Goal: Check status: Check status

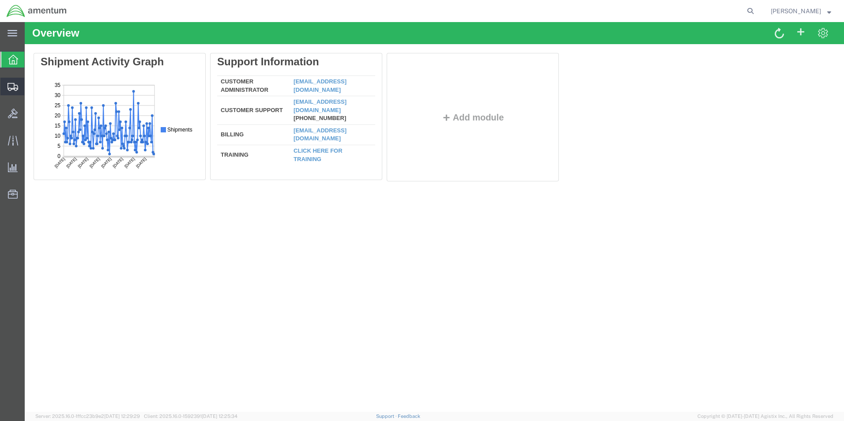
click at [0, 0] on span "Shipment Manager" at bounding box center [0, 0] width 0 height 0
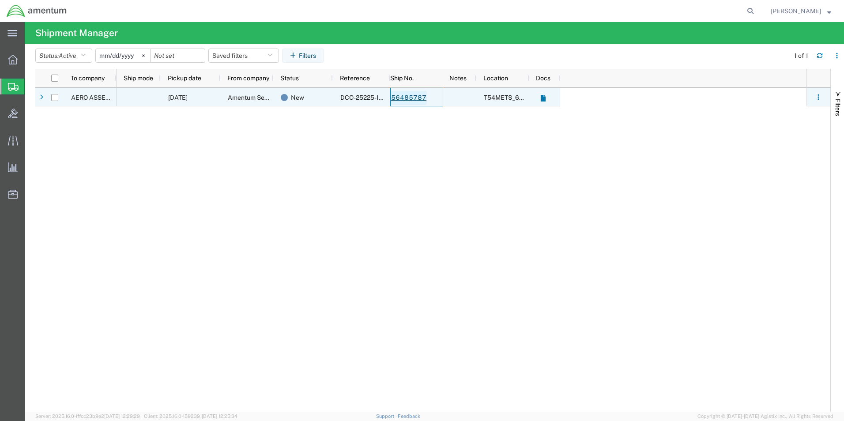
click at [411, 99] on link "56485787" at bounding box center [409, 98] width 36 height 14
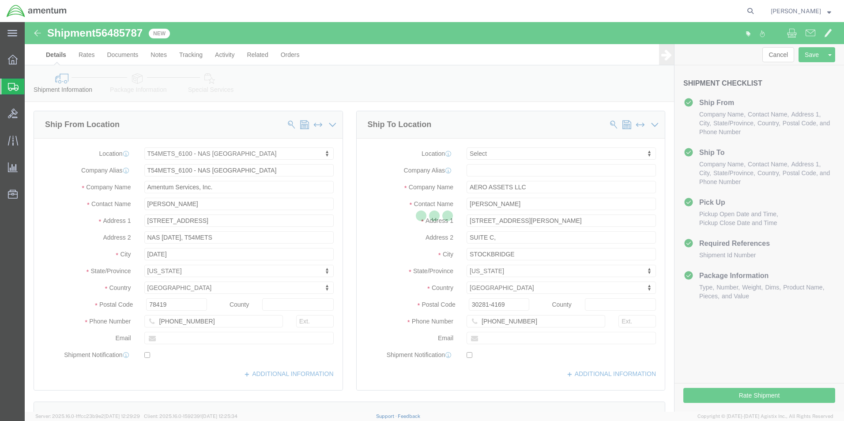
select select "67191"
select select
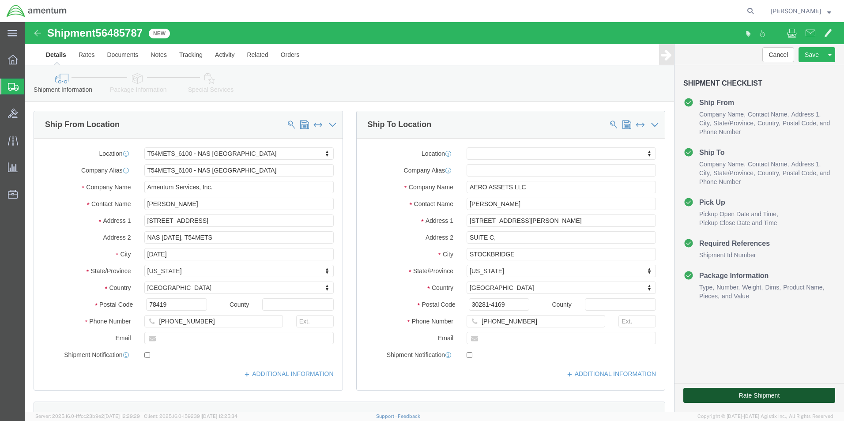
click button "Rate Shipment"
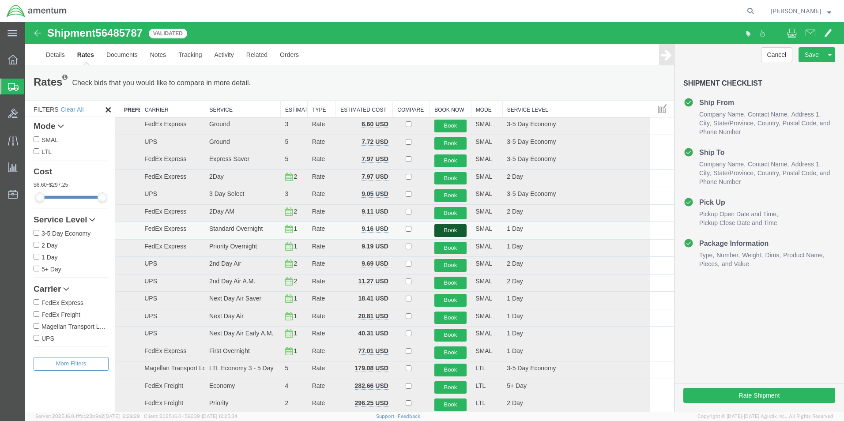
click at [444, 229] on button "Book" at bounding box center [450, 230] width 33 height 13
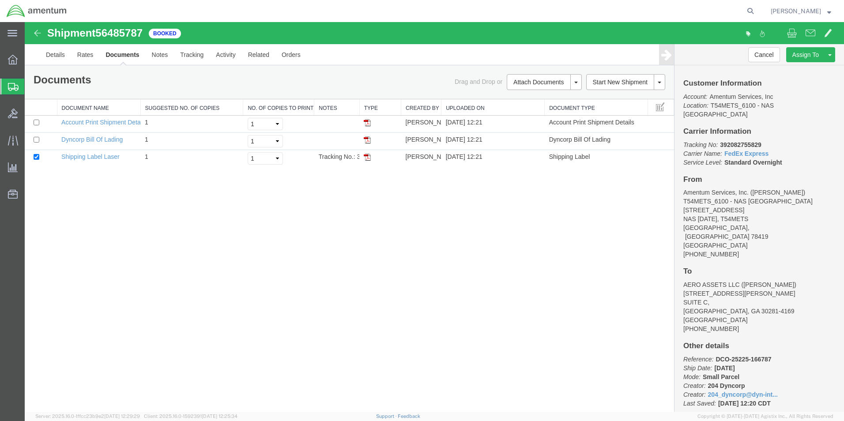
drag, startPoint x: 367, startPoint y: 158, endPoint x: 365, endPoint y: 169, distance: 11.3
click at [367, 158] on img at bounding box center [367, 157] width 7 height 7
drag, startPoint x: 367, startPoint y: 157, endPoint x: 514, endPoint y: 101, distance: 157.4
click at [367, 157] on img at bounding box center [367, 157] width 7 height 7
click at [366, 158] on img at bounding box center [367, 157] width 7 height 7
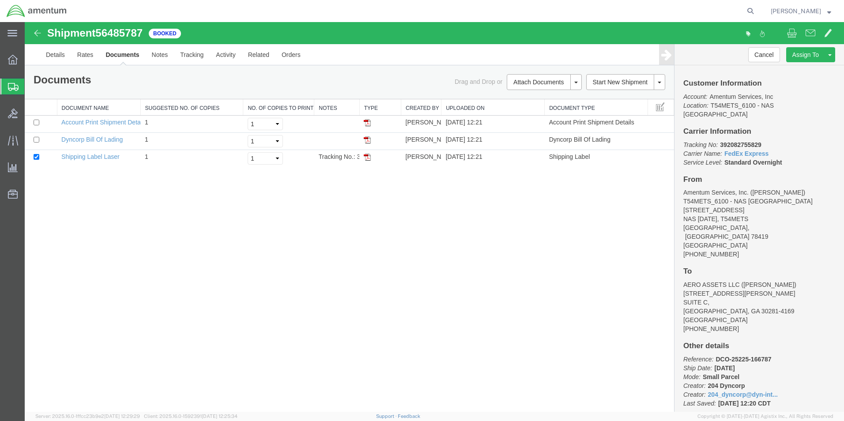
drag, startPoint x: 366, startPoint y: 159, endPoint x: 382, endPoint y: 185, distance: 30.3
click at [366, 159] on img at bounding box center [367, 157] width 7 height 7
drag, startPoint x: 13, startPoint y: 82, endPoint x: 29, endPoint y: 84, distance: 16.5
click at [14, 82] on div at bounding box center [12, 87] width 25 height 16
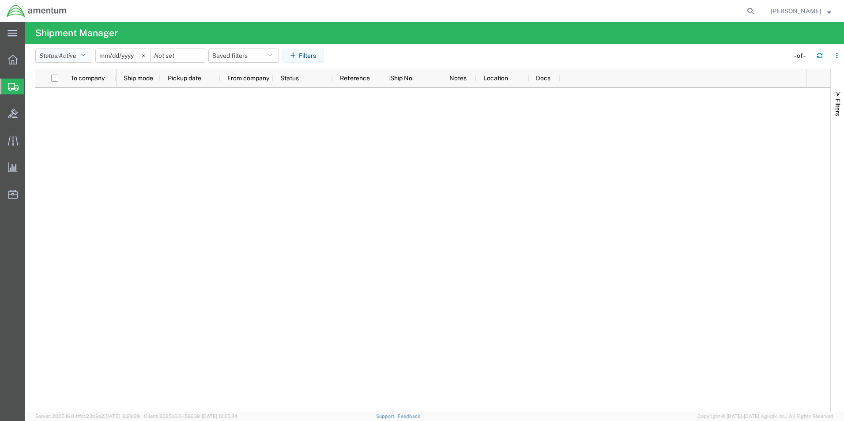
click at [86, 56] on icon "button" at bounding box center [83, 56] width 5 height 6
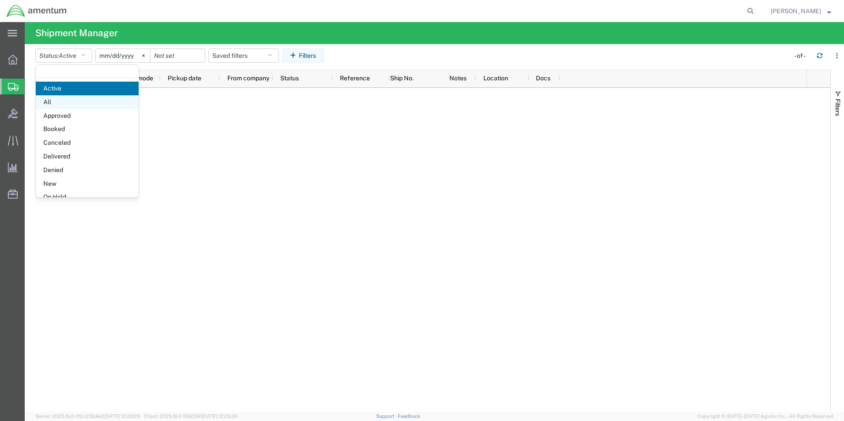
click at [75, 104] on span "All" at bounding box center [87, 102] width 103 height 14
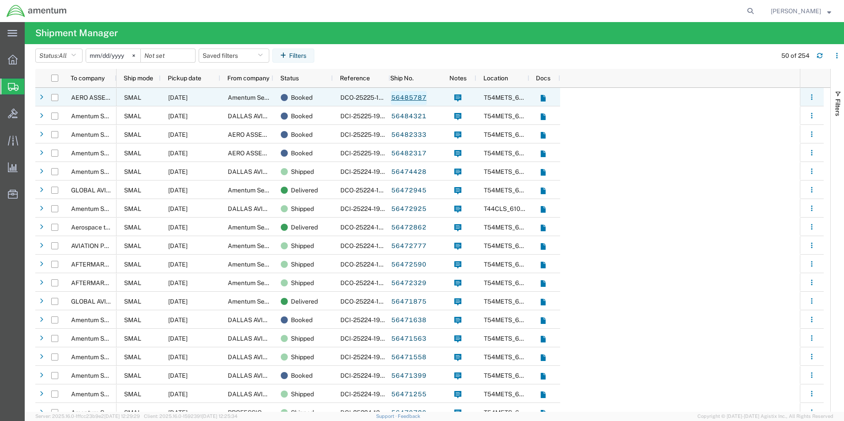
click at [417, 97] on link "56485787" at bounding box center [409, 98] width 36 height 14
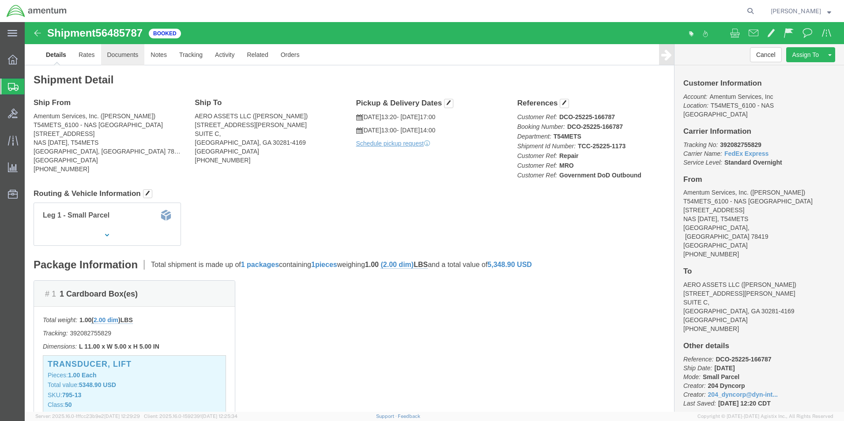
click link "Documents"
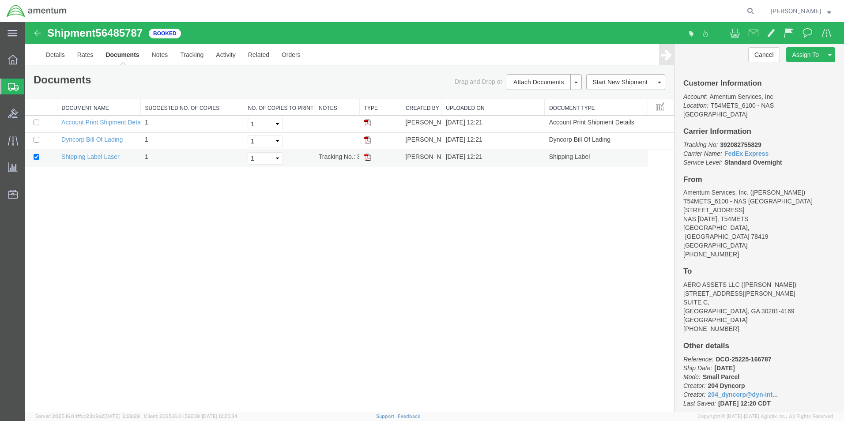
click at [366, 158] on img at bounding box center [367, 157] width 7 height 7
click at [366, 157] on img at bounding box center [367, 157] width 7 height 7
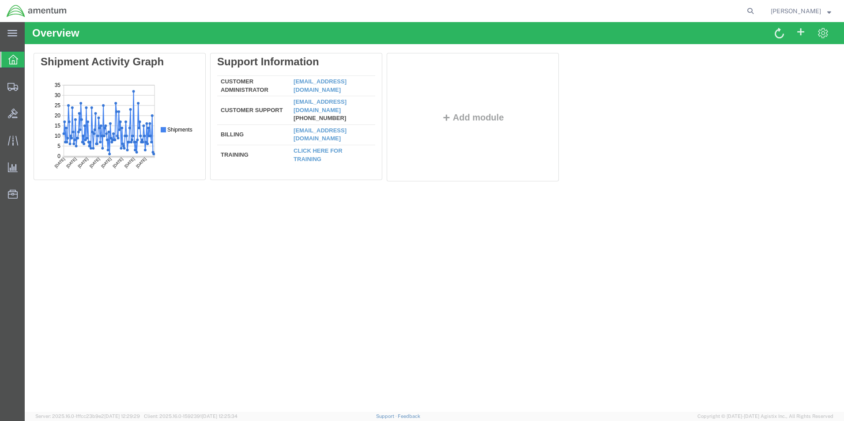
click at [7, 60] on div at bounding box center [12, 60] width 25 height 16
click at [10, 88] on icon at bounding box center [13, 87] width 11 height 8
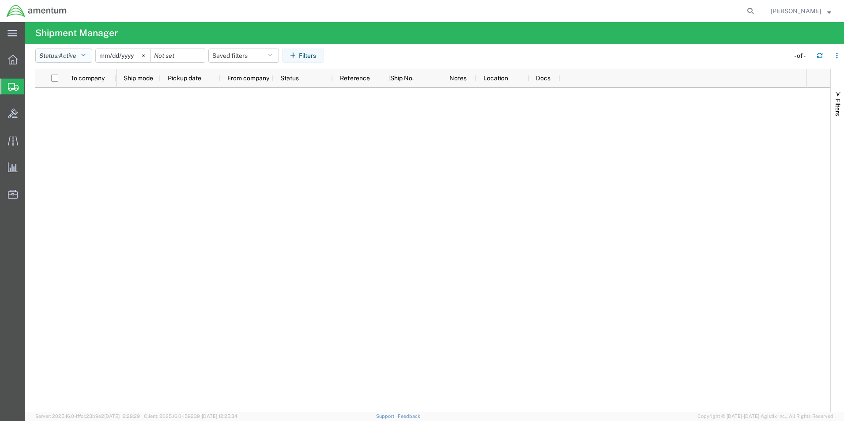
click at [85, 56] on icon "button" at bounding box center [83, 56] width 5 height 6
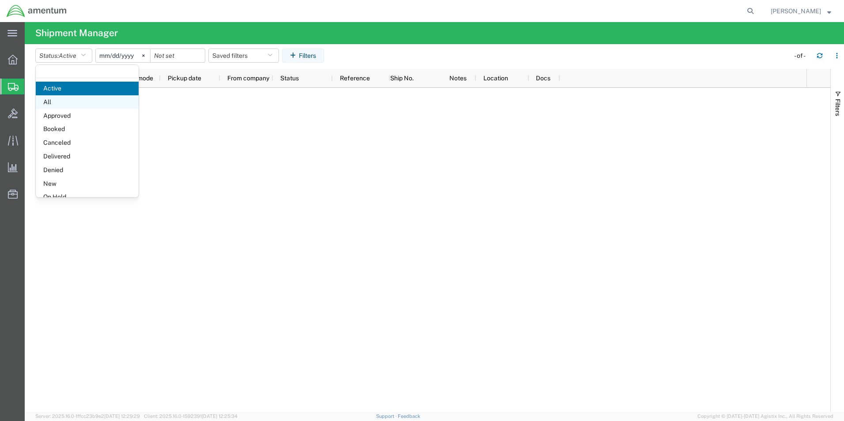
click at [47, 101] on span "All" at bounding box center [87, 102] width 103 height 14
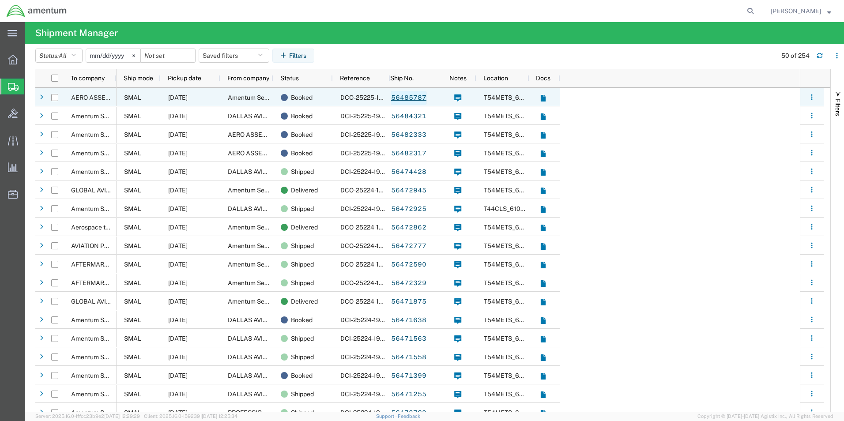
click at [409, 97] on link "56485787" at bounding box center [409, 98] width 36 height 14
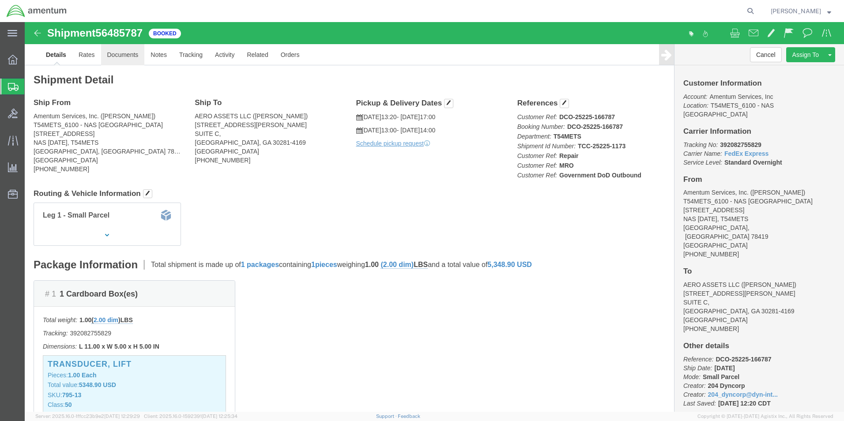
click link "Documents"
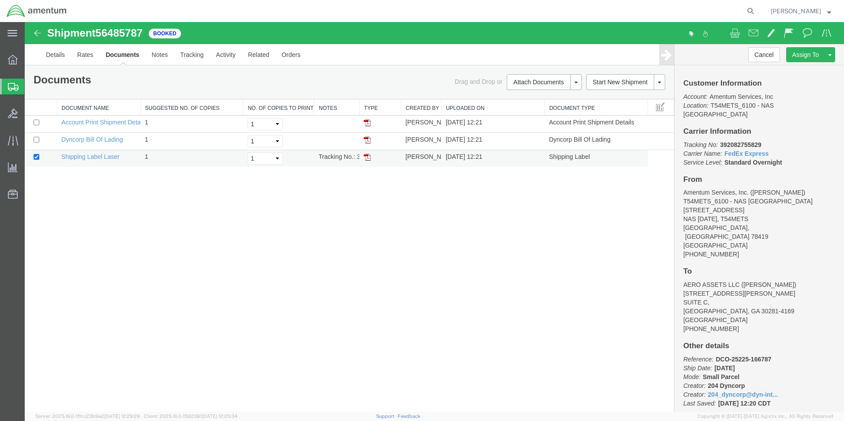
click at [367, 156] on img at bounding box center [367, 157] width 7 height 7
